Goal: Find specific page/section: Find specific page/section

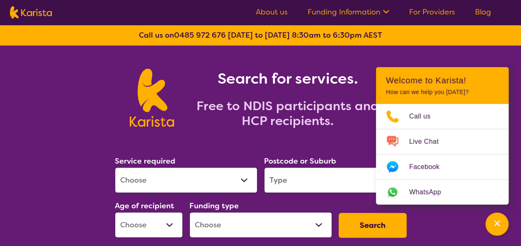
click at [267, 14] on link "About us" at bounding box center [272, 12] width 32 height 10
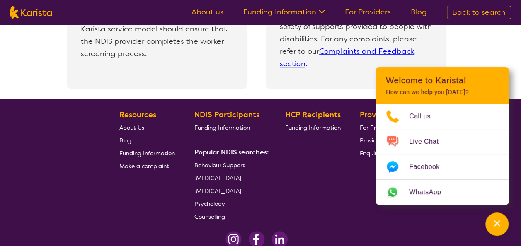
scroll to position [1850, 0]
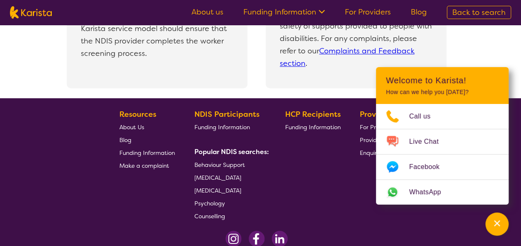
click at [128, 127] on span "About Us" at bounding box center [131, 127] width 25 height 7
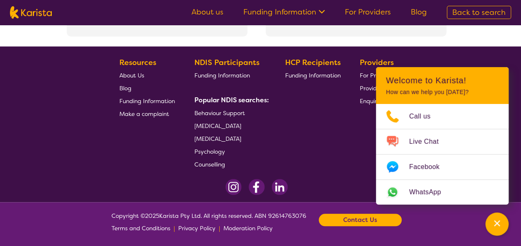
scroll to position [1903, 0]
click at [497, 219] on icon "Channel Menu" at bounding box center [497, 223] width 8 height 8
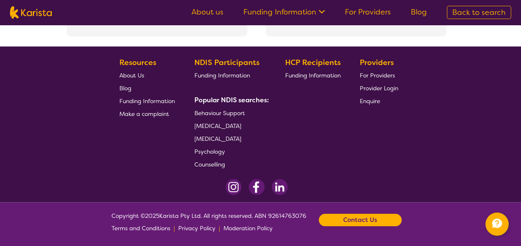
click at [370, 103] on span "Enquire" at bounding box center [370, 100] width 20 height 7
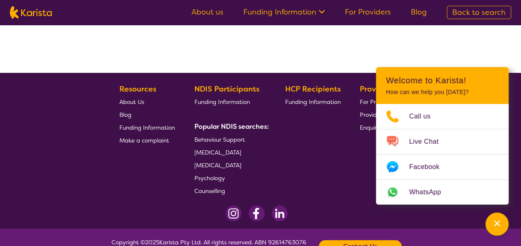
scroll to position [1400, 0]
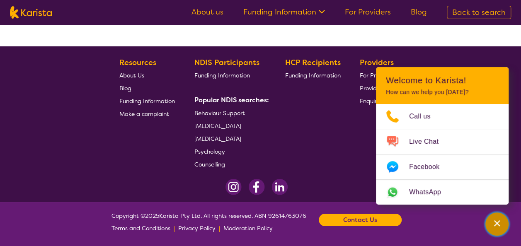
click at [498, 223] on icon "Channel Menu" at bounding box center [497, 224] width 6 height 6
